Goal: Task Accomplishment & Management: Manage account settings

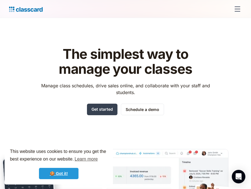
click at [59, 174] on link "🍪 Got it!" at bounding box center [58, 173] width 39 height 11
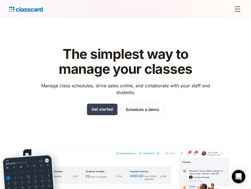
click at [238, 12] on div "menu" at bounding box center [237, 9] width 14 height 14
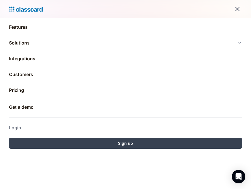
click at [19, 125] on link "Login" at bounding box center [125, 128] width 233 height 14
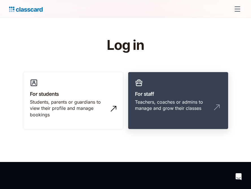
click at [147, 96] on h3 "For staff" at bounding box center [178, 94] width 86 height 8
